Goal: Transaction & Acquisition: Purchase product/service

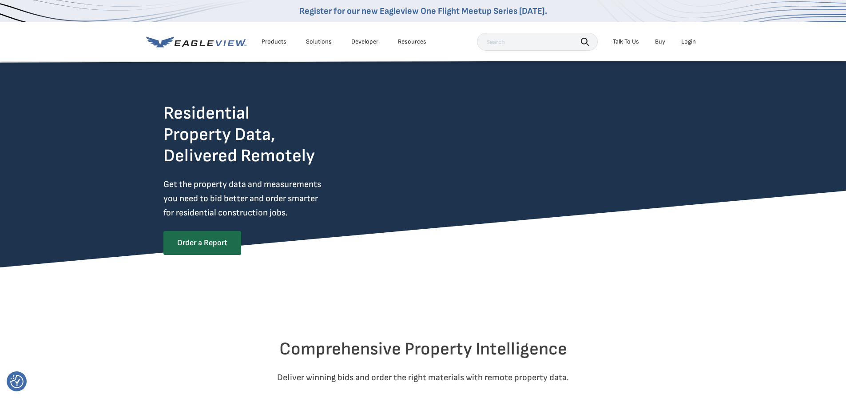
click at [688, 39] on div "Login" at bounding box center [688, 42] width 15 height 8
click at [694, 41] on div "Login" at bounding box center [688, 42] width 15 height 8
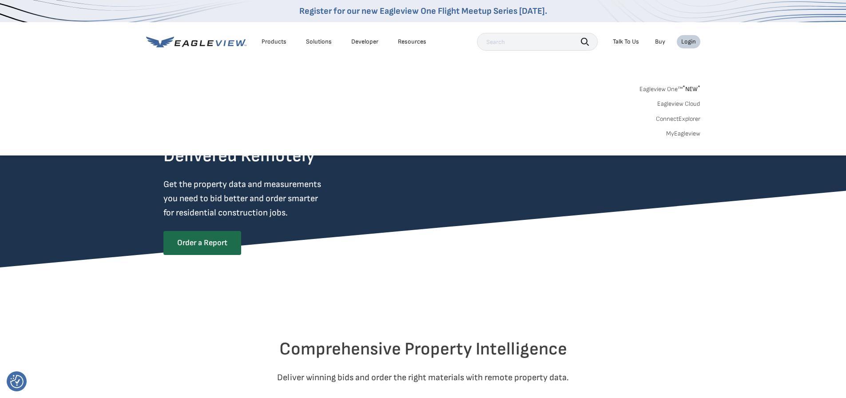
click at [680, 133] on link "MyEagleview" at bounding box center [683, 134] width 34 height 8
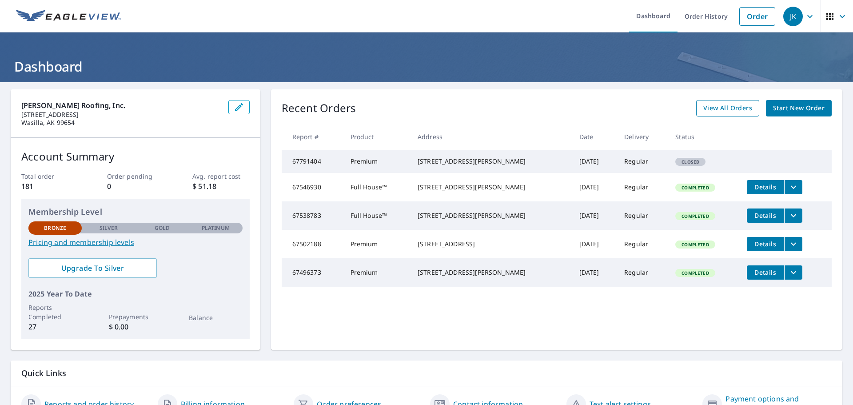
click at [723, 103] on span "View All Orders" at bounding box center [727, 108] width 49 height 11
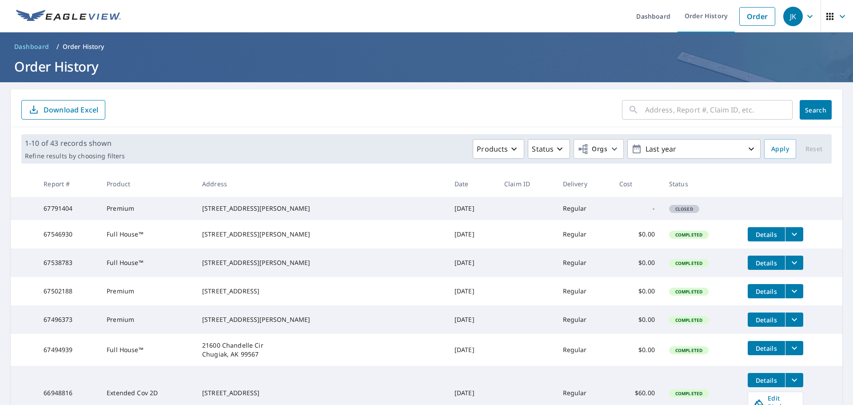
click at [670, 212] on span "Closed" at bounding box center [684, 209] width 28 height 6
click at [559, 147] on icon "button" at bounding box center [559, 148] width 11 height 11
click at [497, 177] on th "Claim ID" at bounding box center [526, 184] width 59 height 26
click at [670, 212] on span "Closed" at bounding box center [684, 209] width 28 height 6
click at [670, 211] on span "Closed" at bounding box center [684, 209] width 28 height 6
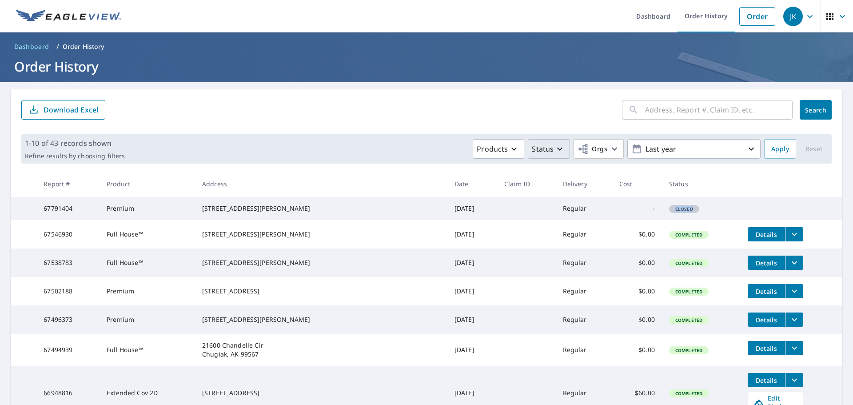
click at [670, 211] on span "Closed" at bounding box center [684, 209] width 28 height 6
click at [556, 212] on td "Regular" at bounding box center [584, 208] width 56 height 23
click at [269, 213] on div "8057 N Highlander Loop Palmer, AK 99645" at bounding box center [321, 208] width 238 height 9
drag, startPoint x: 287, startPoint y: 214, endPoint x: 300, endPoint y: 212, distance: 12.9
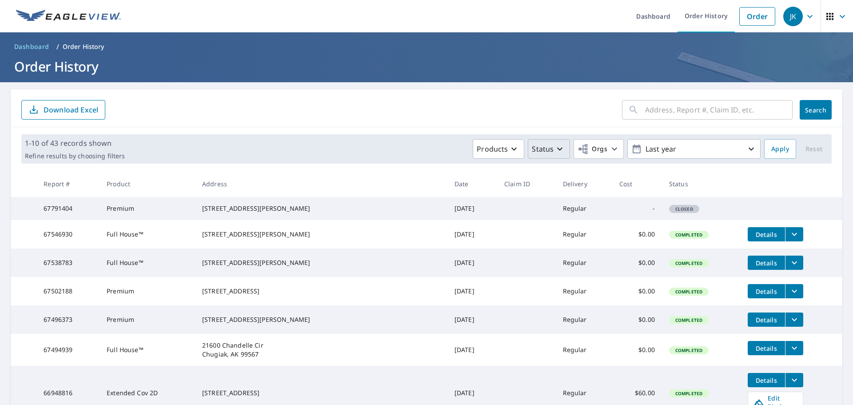
click at [288, 213] on div "8057 N Highlander Loop Palmer, AK 99645" at bounding box center [321, 208] width 238 height 9
click at [822, 112] on button "Search" at bounding box center [815, 110] width 32 height 20
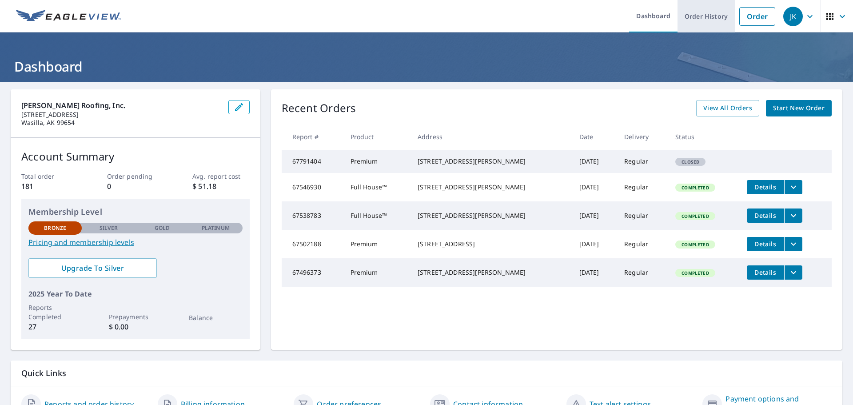
click at [689, 14] on link "Order History" at bounding box center [705, 16] width 57 height 32
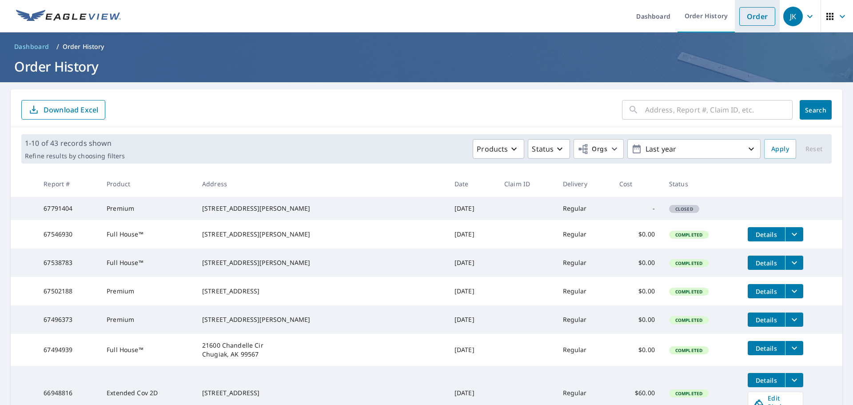
click at [741, 16] on link "Order" at bounding box center [757, 16] width 36 height 19
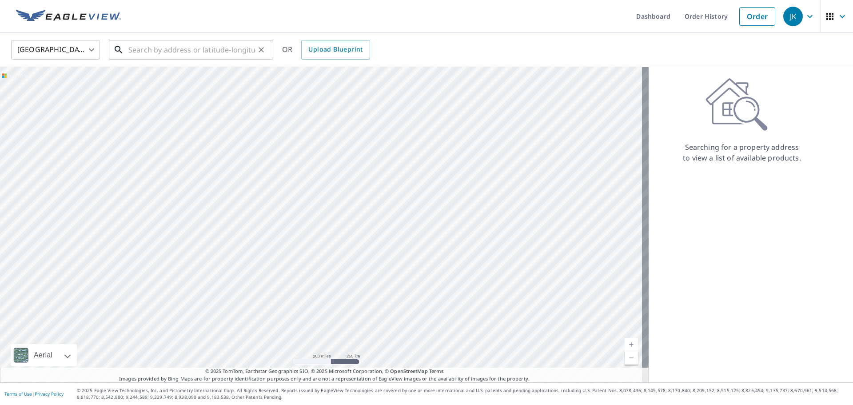
click at [208, 54] on input "text" at bounding box center [191, 49] width 127 height 25
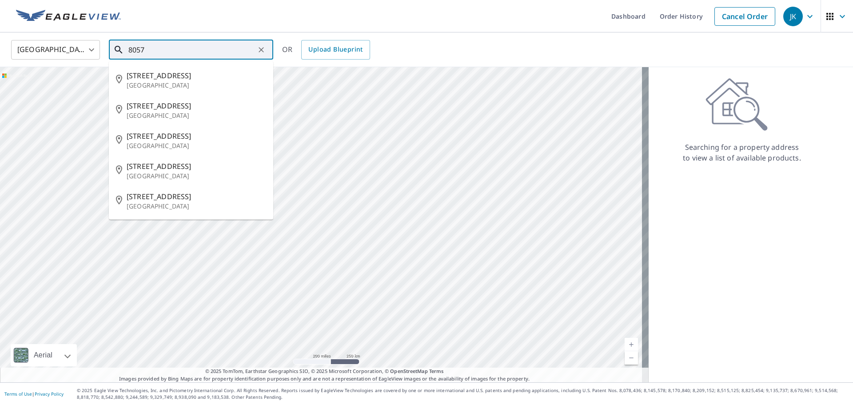
type input "8057 e"
click at [180, 48] on input "8057 e" at bounding box center [191, 49] width 127 height 25
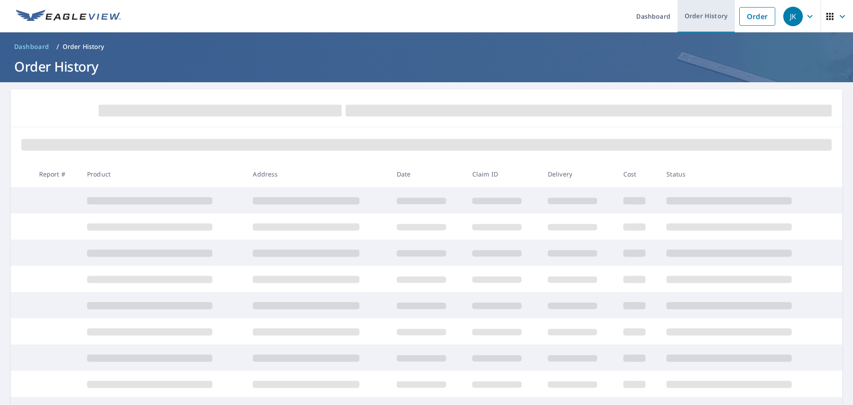
click at [711, 14] on link "Order History" at bounding box center [705, 16] width 57 height 32
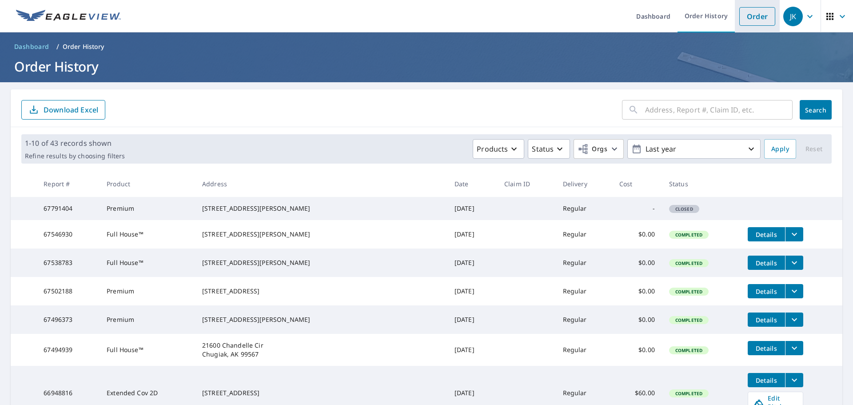
click at [760, 18] on link "Order" at bounding box center [757, 16] width 36 height 19
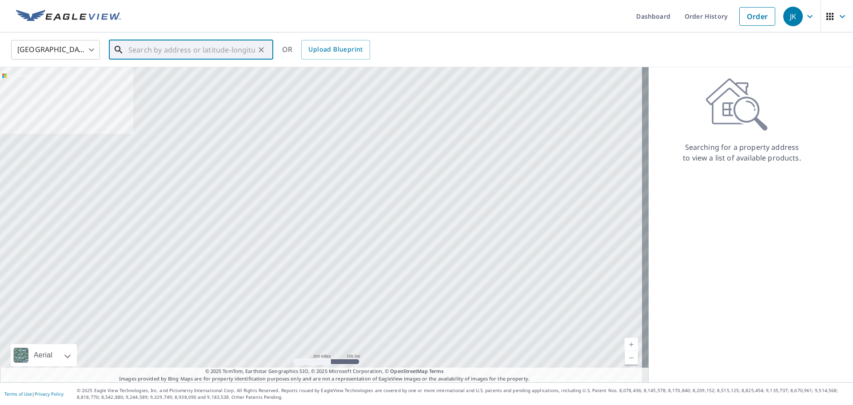
click at [185, 48] on input "text" at bounding box center [191, 49] width 127 height 25
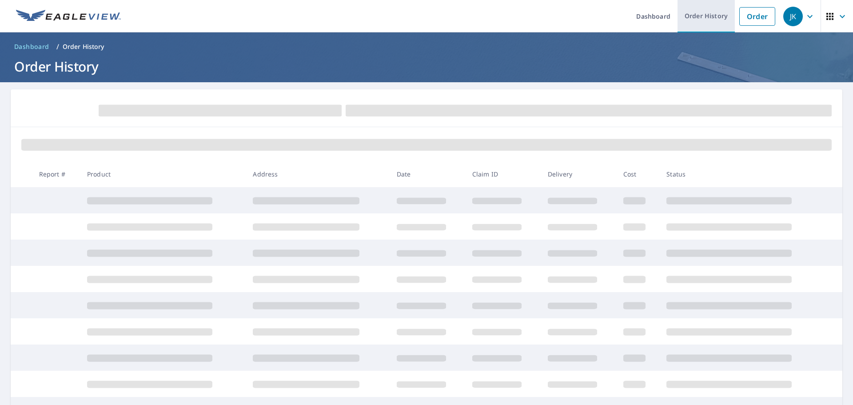
click at [701, 11] on link "Order History" at bounding box center [705, 16] width 57 height 32
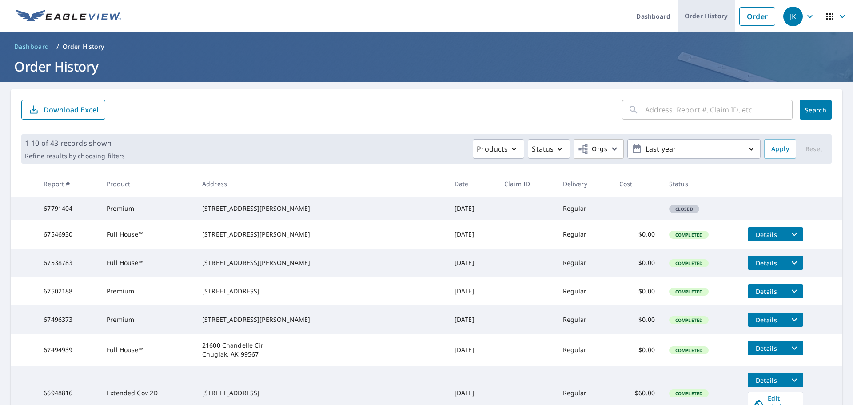
click at [716, 17] on link "Order History" at bounding box center [705, 16] width 57 height 32
click at [739, 13] on link "Order" at bounding box center [757, 16] width 36 height 19
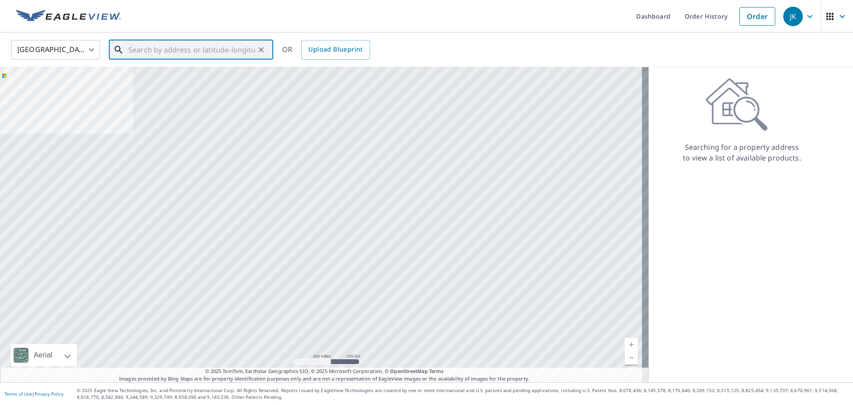
click at [212, 52] on input "text" at bounding box center [191, 49] width 127 height 25
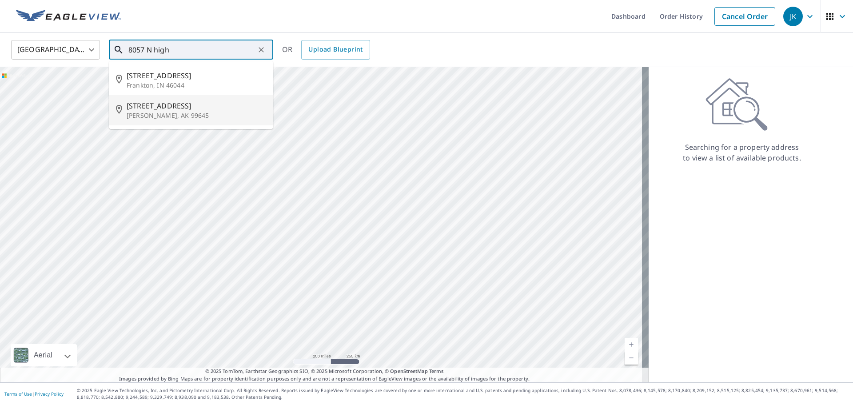
click at [197, 114] on p "Palmer, AK 99645" at bounding box center [196, 115] width 139 height 9
type input "8057 N Highlander Loop Palmer, AK 99645"
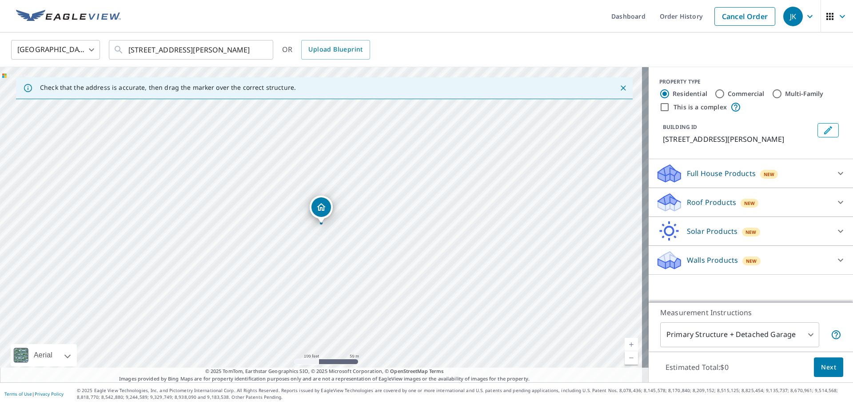
click at [699, 205] on p "Roof Products" at bounding box center [711, 202] width 49 height 11
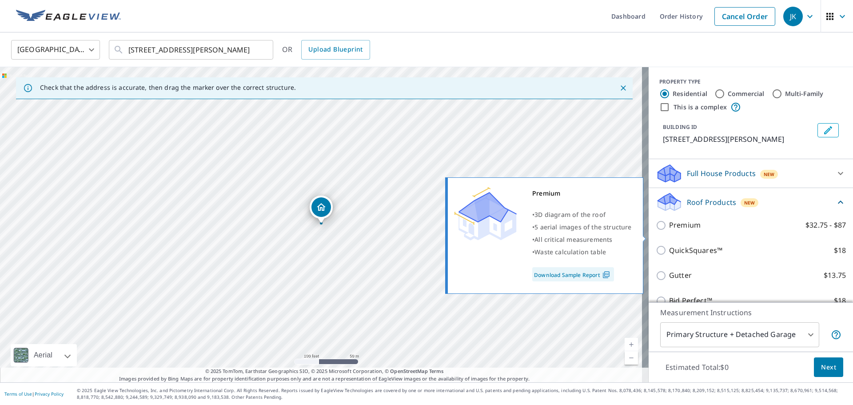
click at [656, 231] on input "Premium $32.75 - $87" at bounding box center [662, 225] width 13 height 11
checkbox input "true"
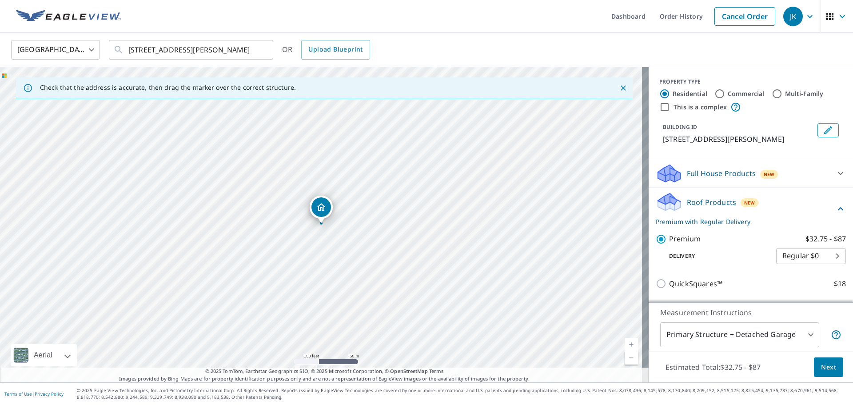
click at [821, 367] on span "Next" at bounding box center [828, 367] width 15 height 11
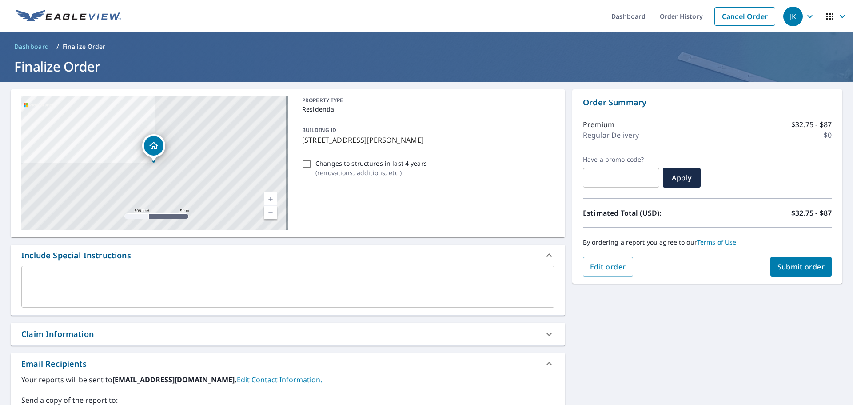
click at [778, 270] on span "Submit order" at bounding box center [801, 267] width 48 height 10
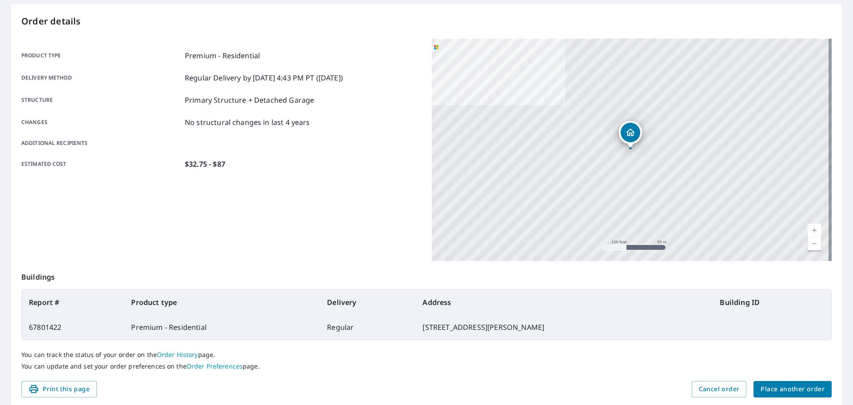
scroll to position [89, 0]
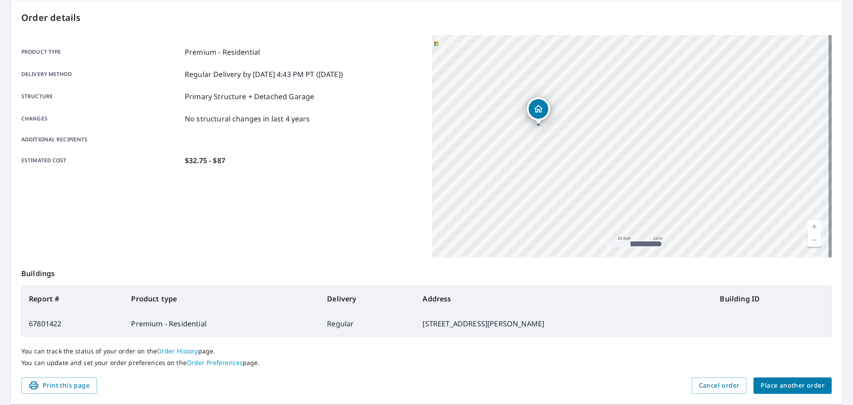
drag, startPoint x: 592, startPoint y: 173, endPoint x: 558, endPoint y: 228, distance: 65.2
click at [558, 228] on div "8057 N Highlander Loop Palmer, AK 99645" at bounding box center [632, 146] width 400 height 222
